Goal: Information Seeking & Learning: Learn about a topic

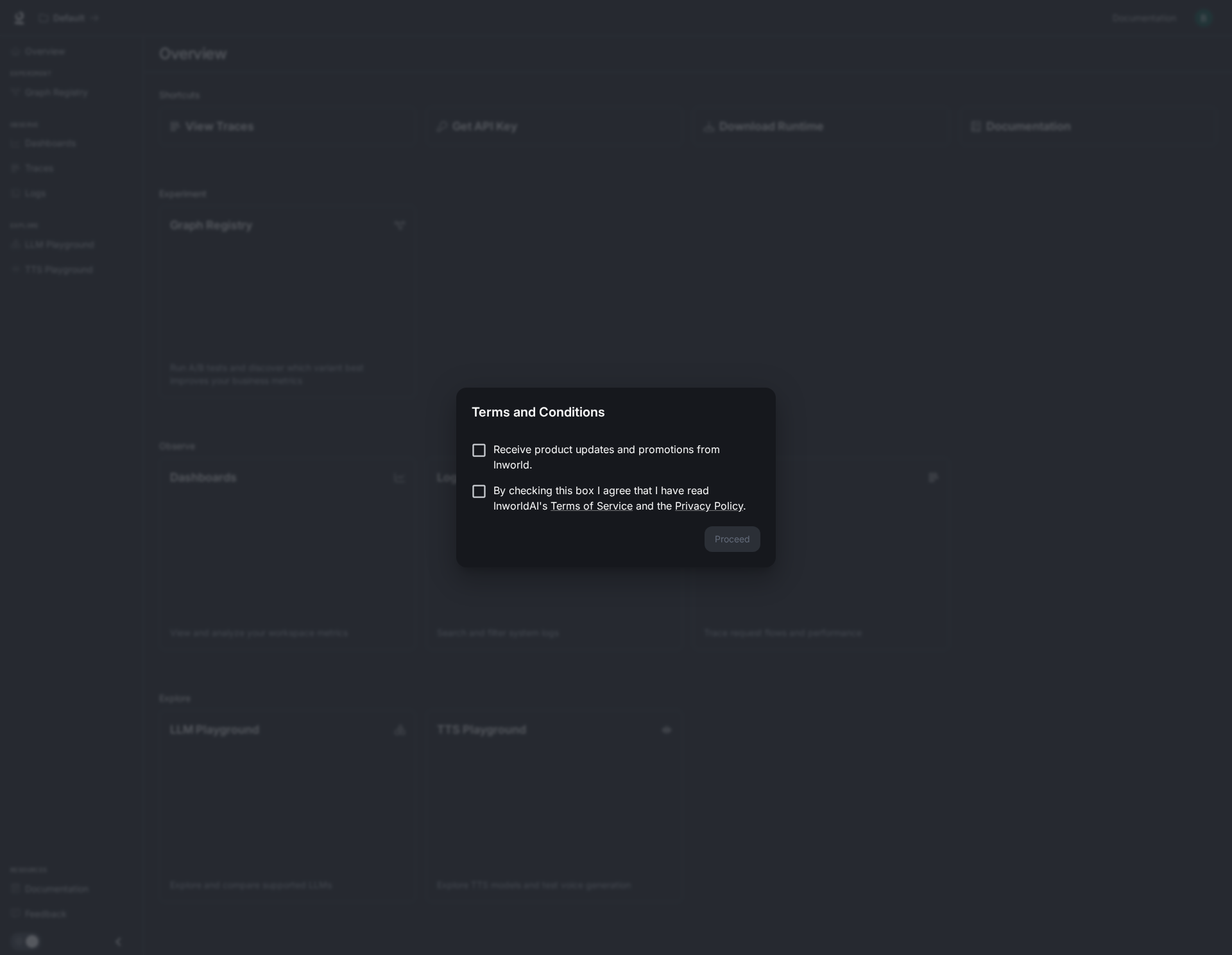
click at [500, 494] on p "By checking this box I agree that I have read InworldAI's Terms of Service and …" at bounding box center [622, 498] width 257 height 31
click at [747, 533] on button "Proceed" at bounding box center [732, 538] width 56 height 26
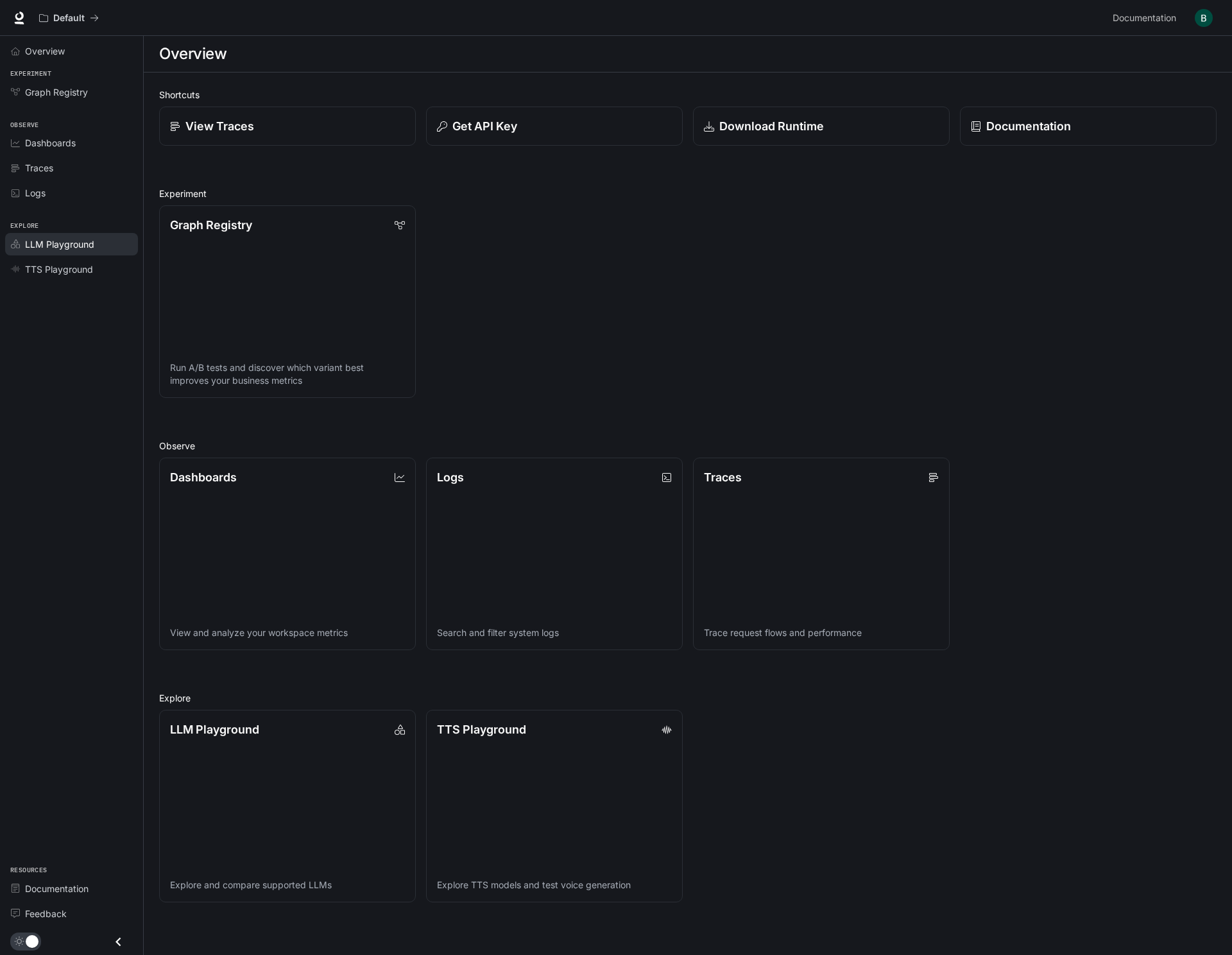
click at [63, 247] on span "LLM Playground" at bounding box center [60, 244] width 69 height 14
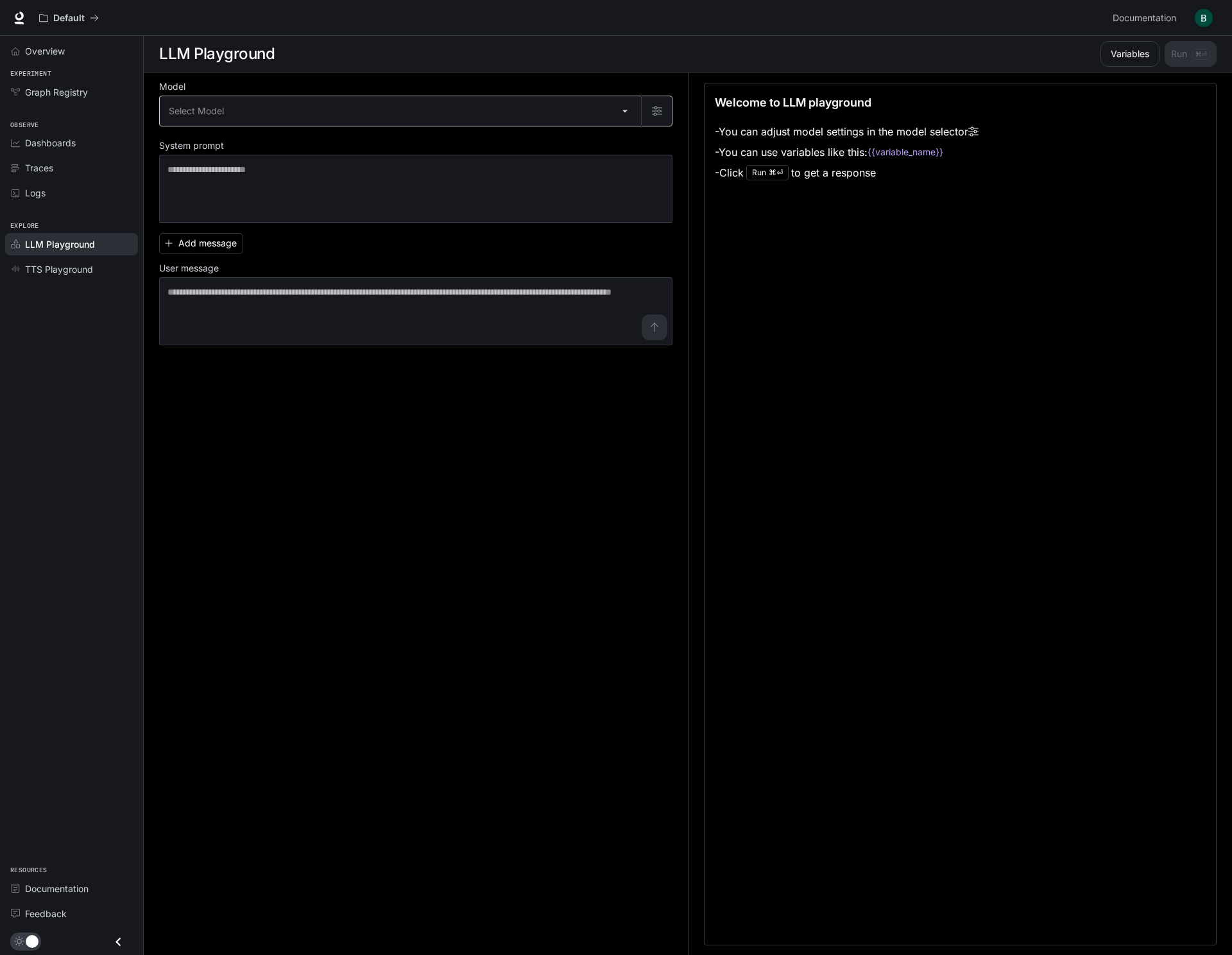
click at [615, 121] on body "Skip to main content Default Documentation Documentation Portal Overview Experi…" at bounding box center [616, 478] width 1232 height 956
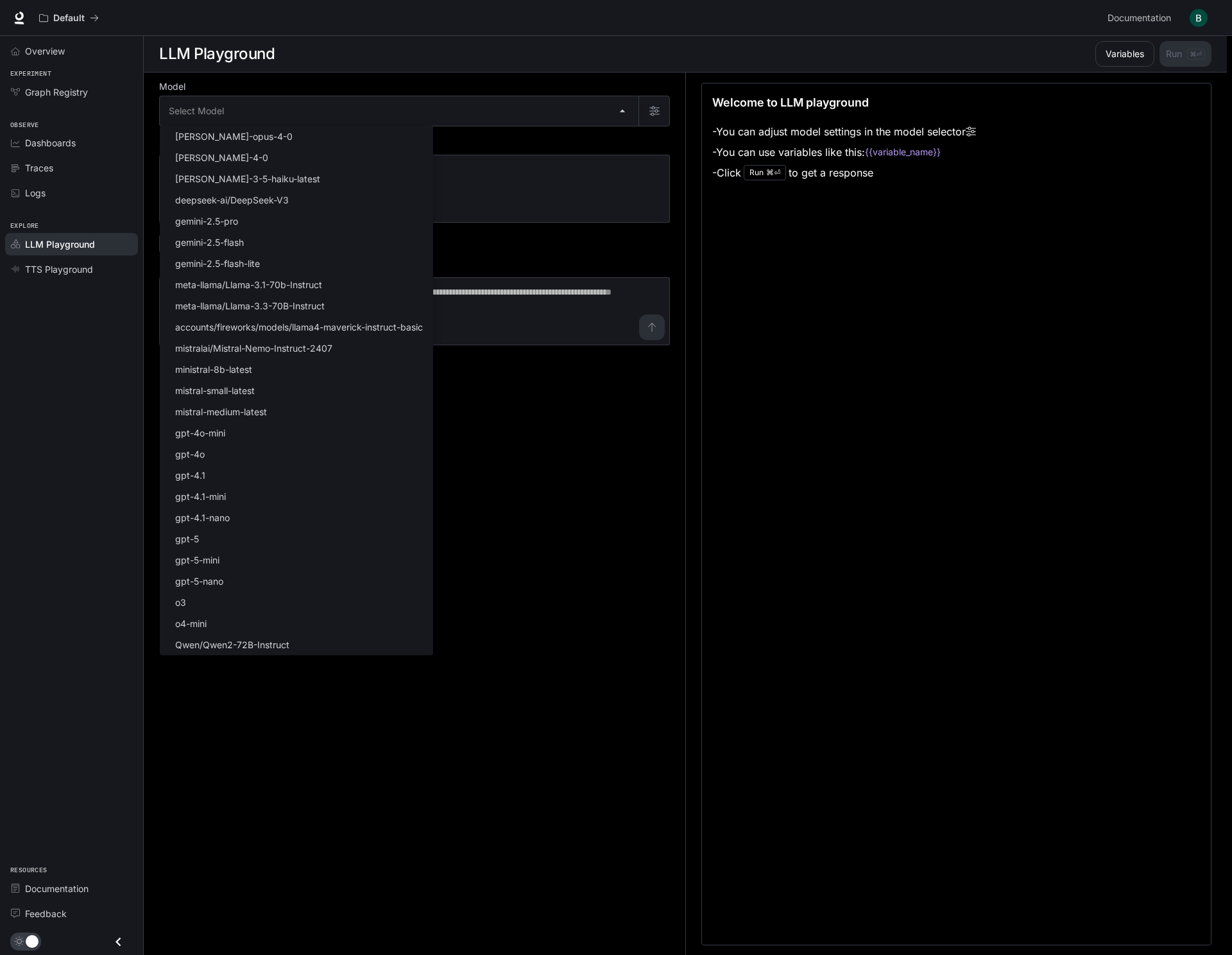
click at [583, 436] on div at bounding box center [616, 478] width 1232 height 955
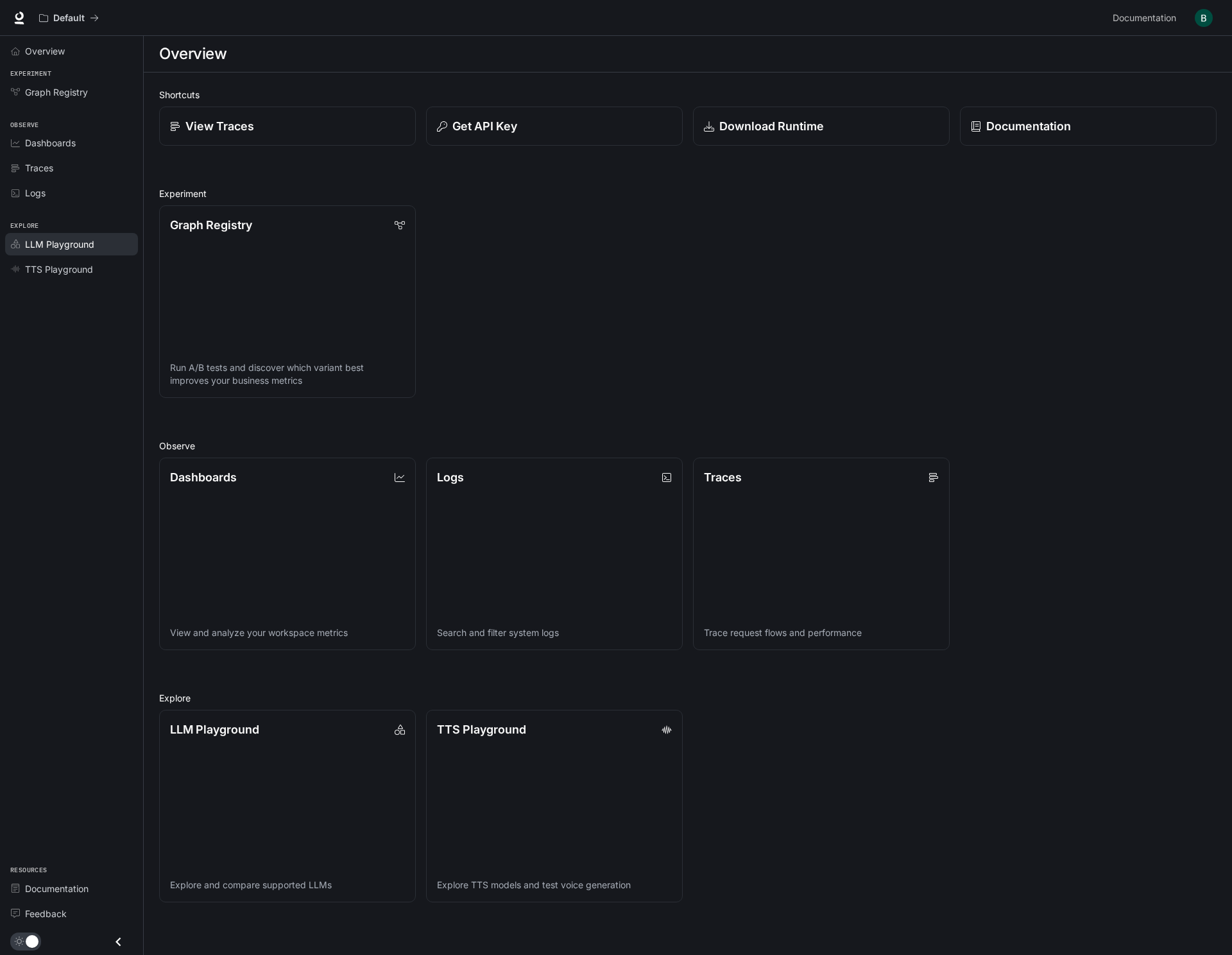
click at [77, 242] on span "LLM Playground" at bounding box center [60, 244] width 69 height 14
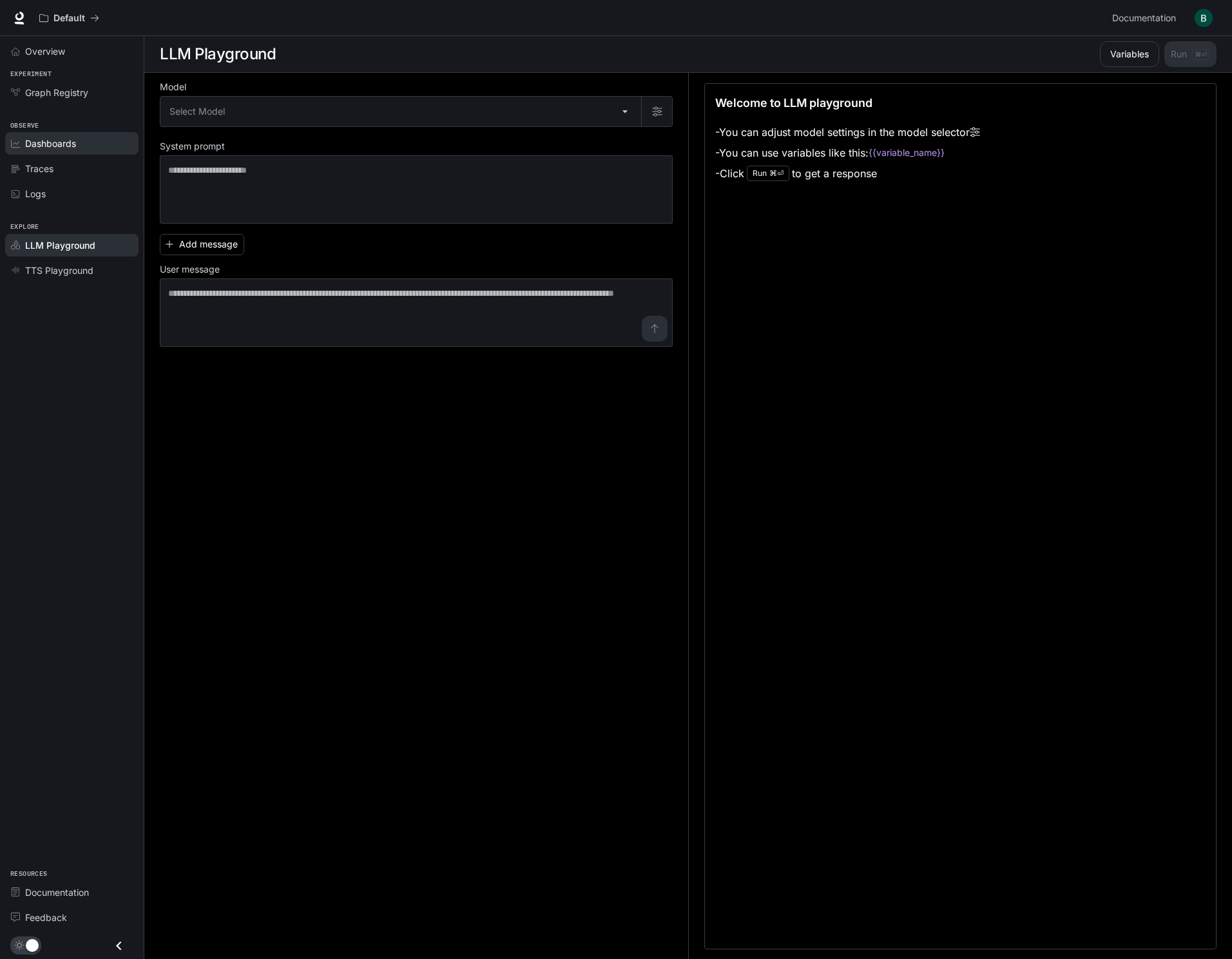
click at [45, 143] on span "Dashboards" at bounding box center [50, 143] width 51 height 14
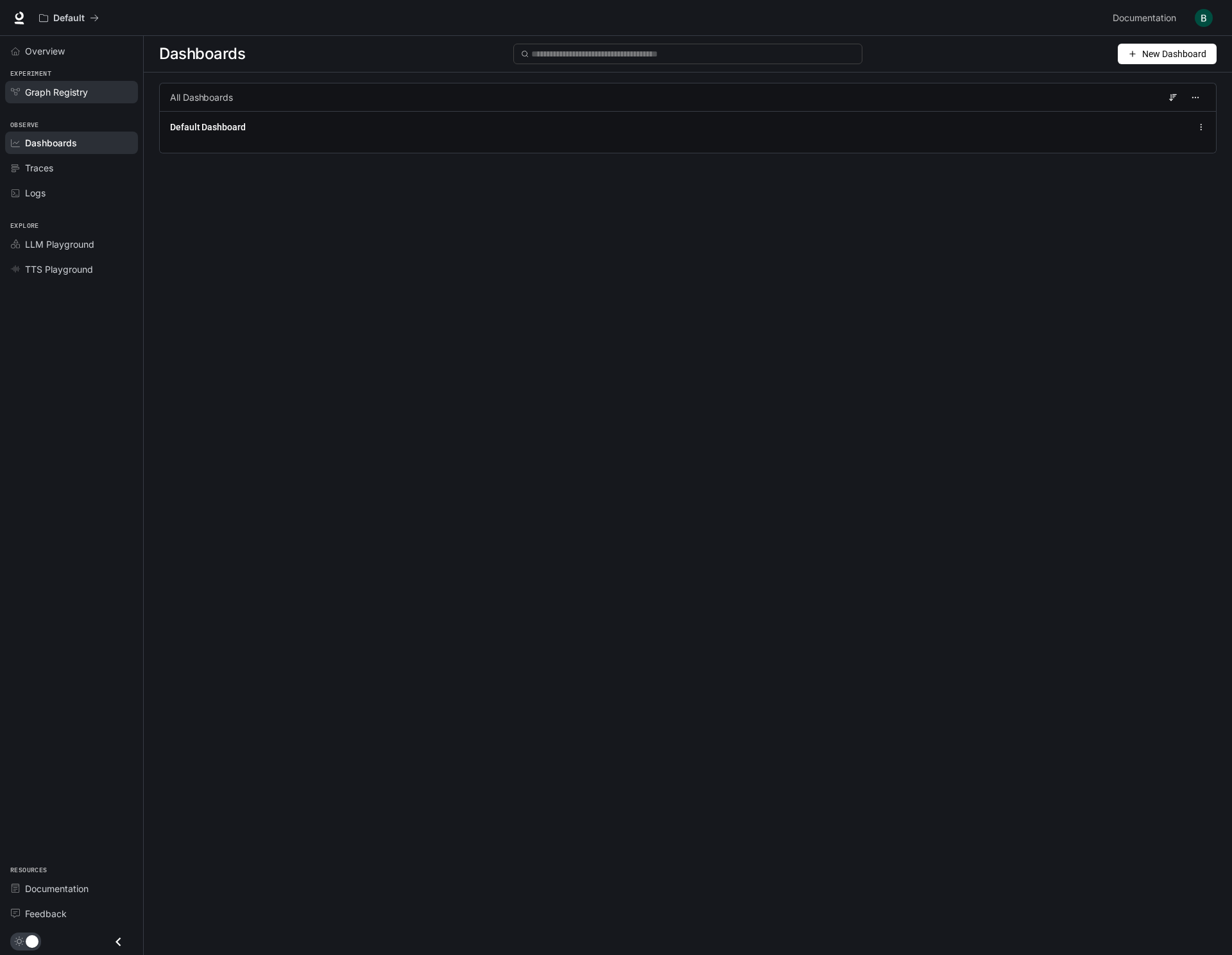
click at [49, 92] on span "Graph Registry" at bounding box center [56, 92] width 63 height 14
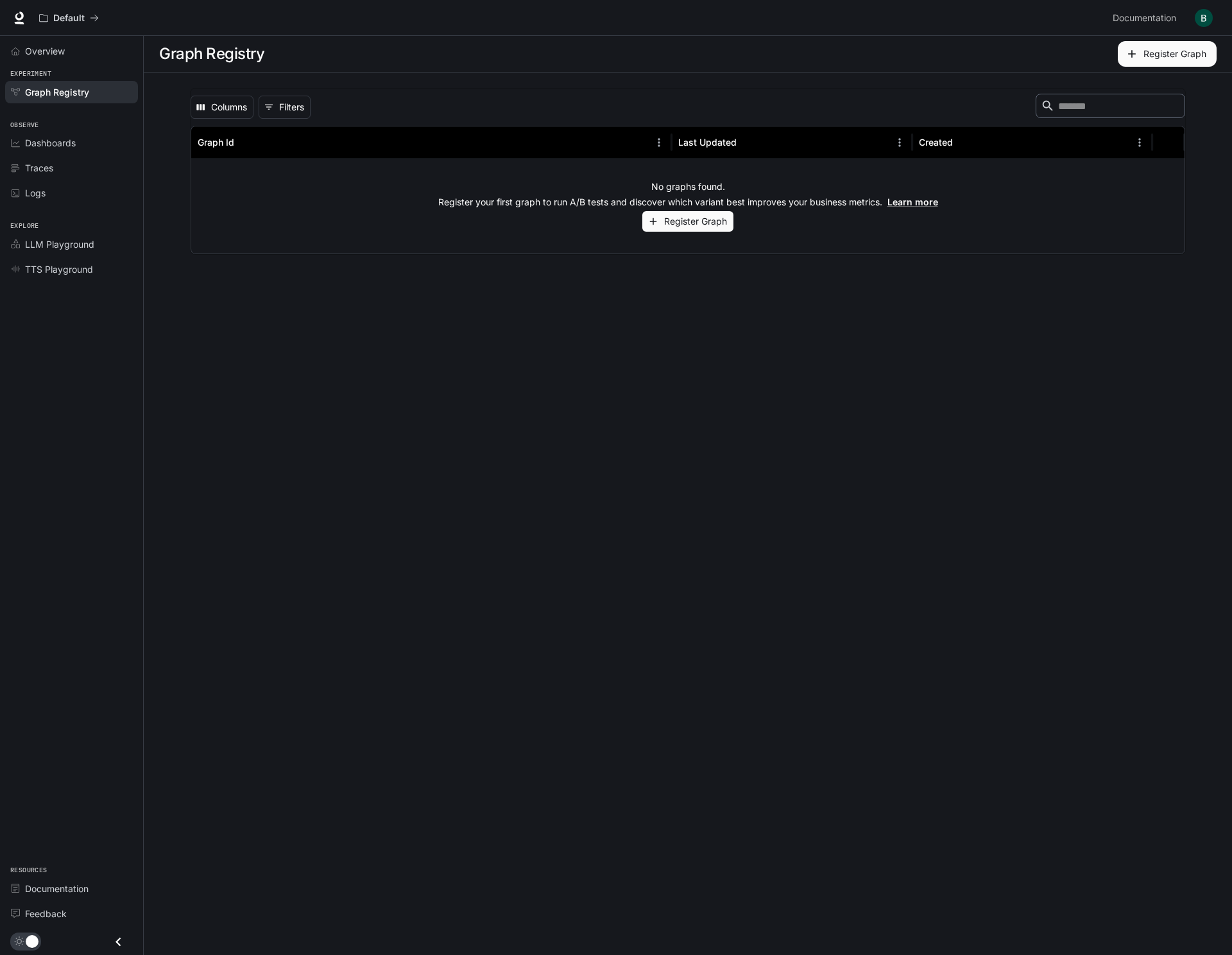
click at [45, 164] on span "Traces" at bounding box center [39, 168] width 28 height 14
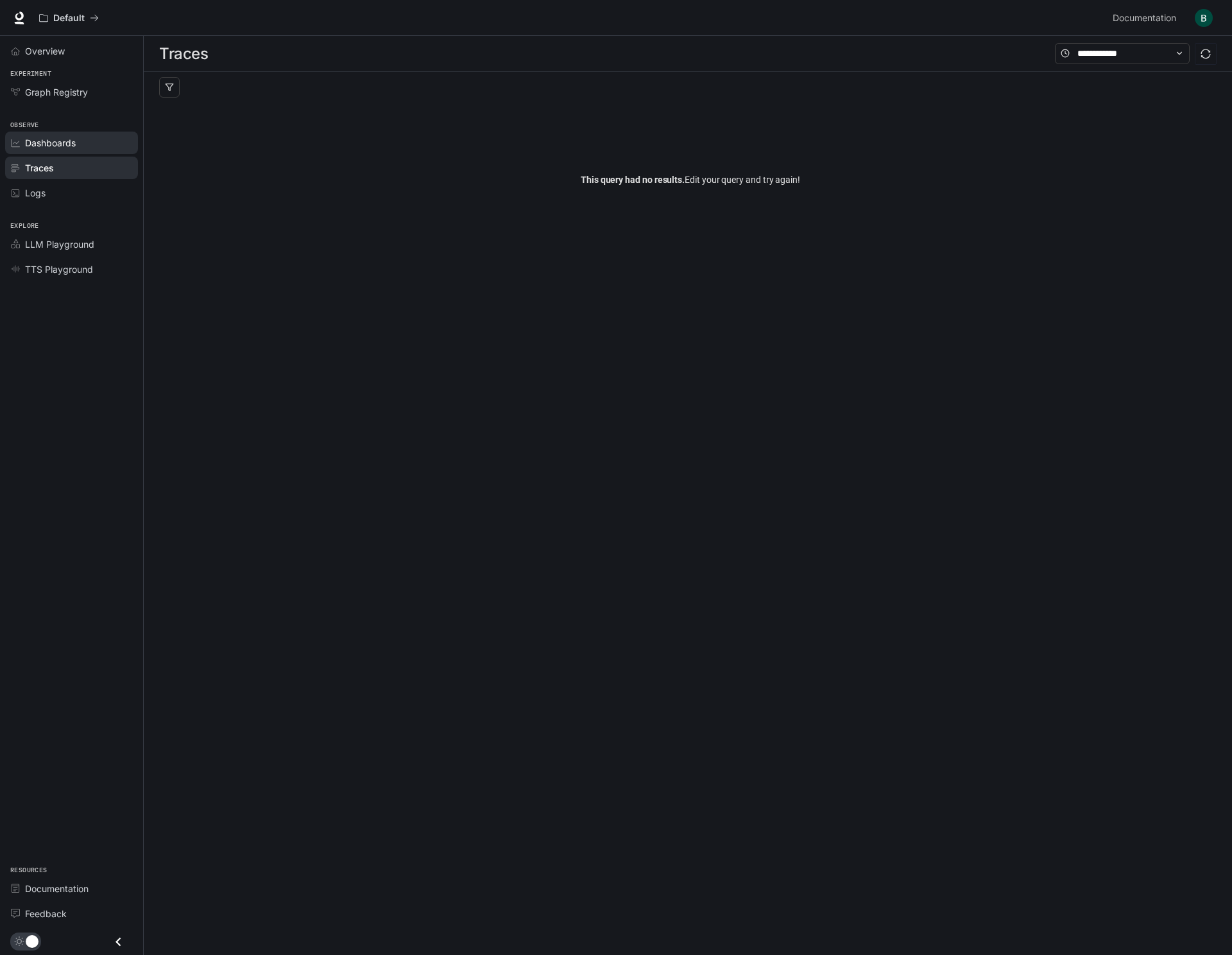
click at [64, 140] on span "Dashboards" at bounding box center [50, 143] width 50 height 14
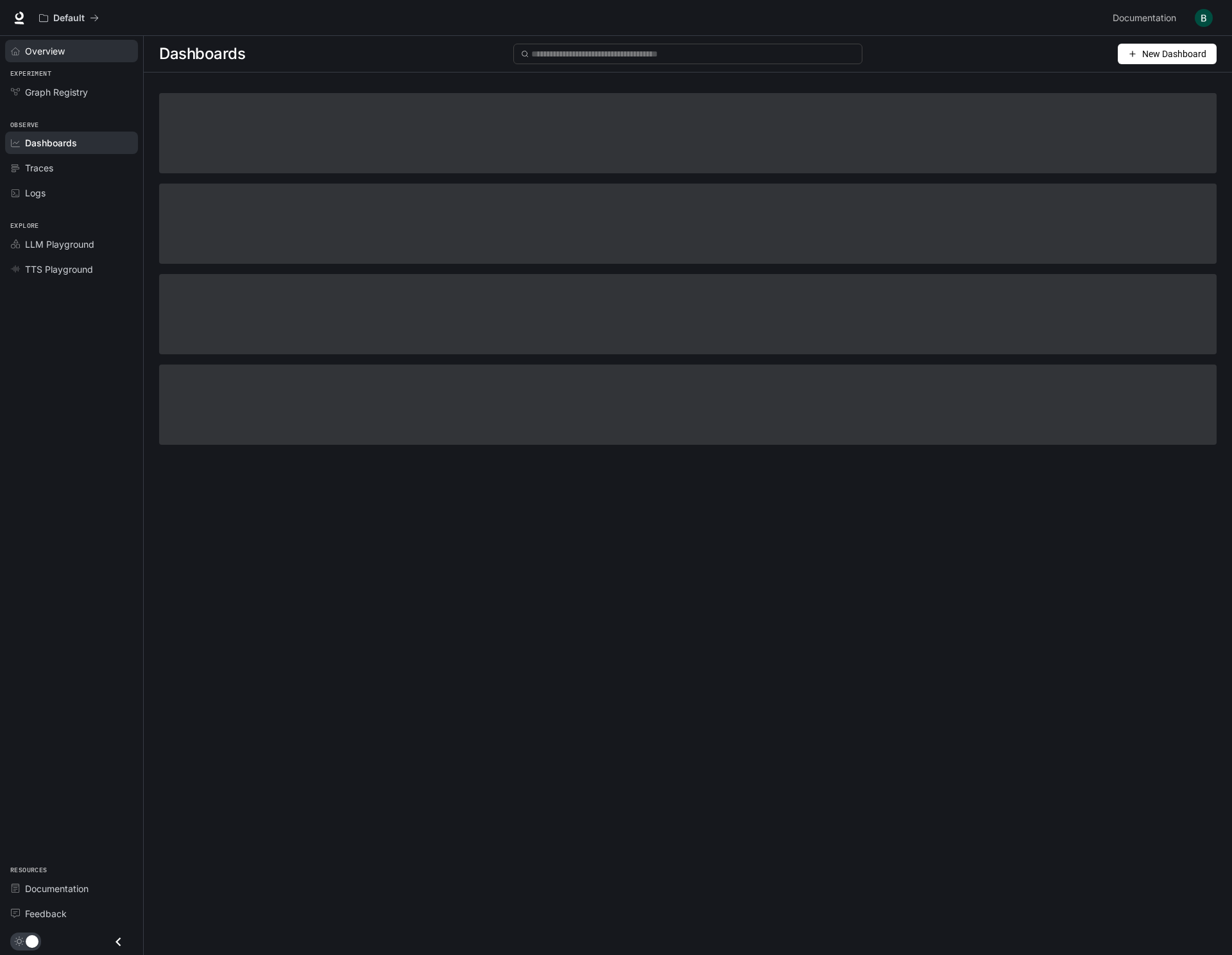
click at [50, 47] on span "Overview" at bounding box center [45, 51] width 40 height 14
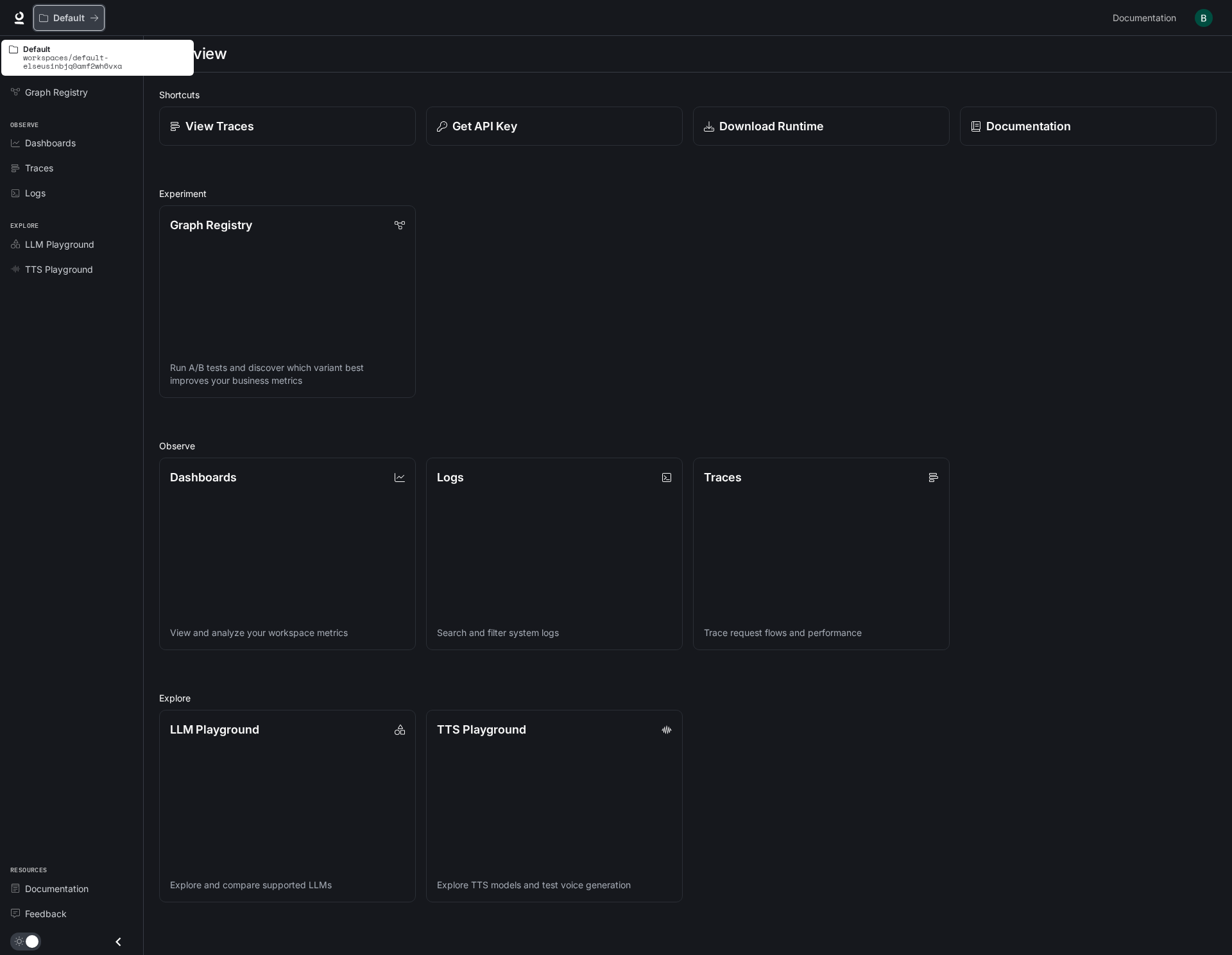
click at [77, 19] on p "Default" at bounding box center [69, 18] width 31 height 11
click at [1121, 16] on span "Documentation" at bounding box center [1144, 18] width 64 height 16
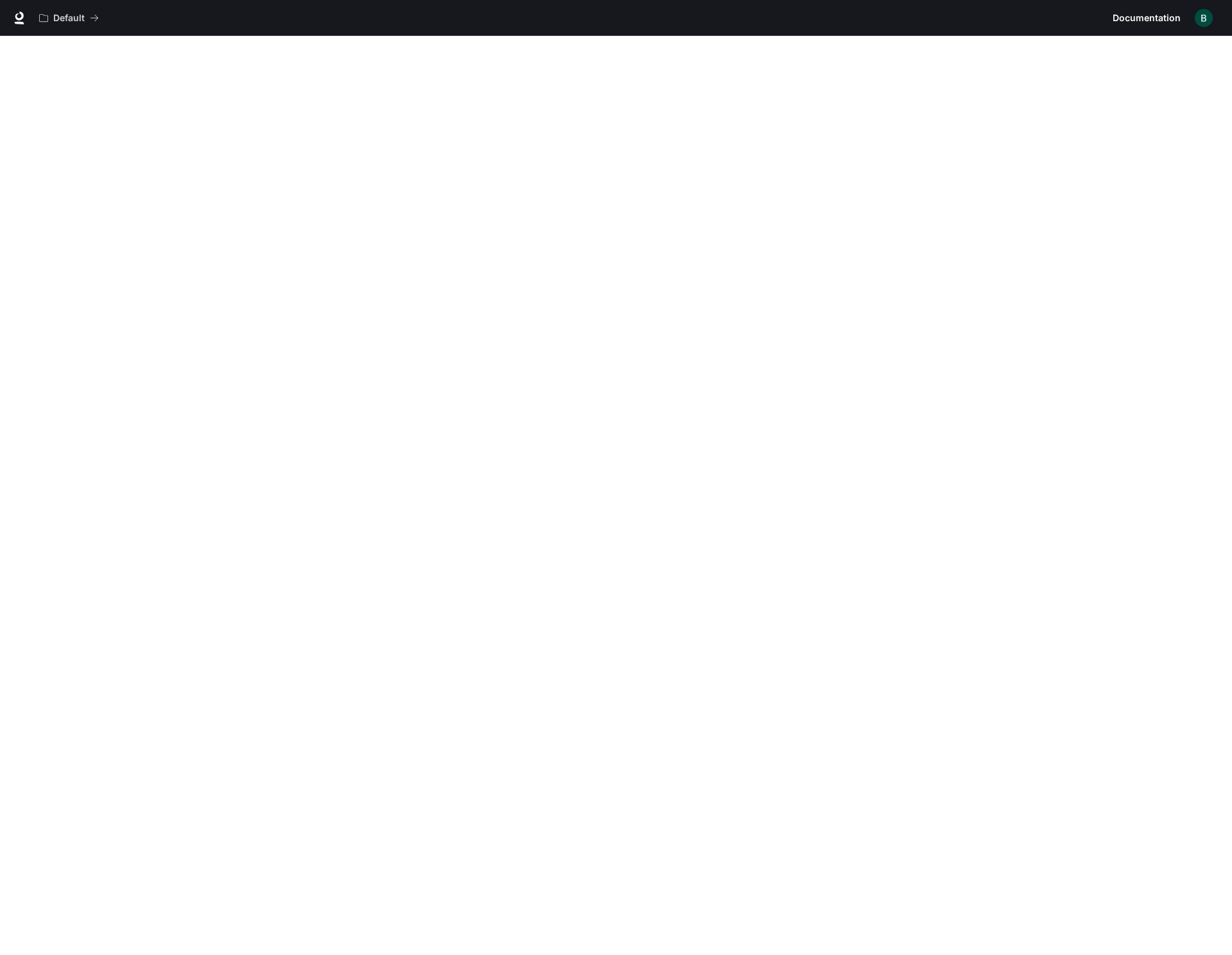
scroll to position [4, 0]
